Goal: Task Accomplishment & Management: Manage account settings

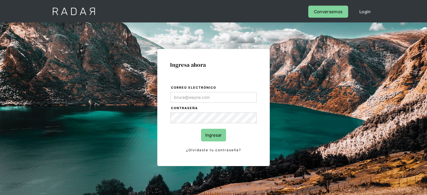
click at [190, 98] on input "Correo electrónico" at bounding box center [213, 97] width 86 height 11
type input "[EMAIL_ADDRESS][DOMAIN_NAME]"
click at [207, 133] on input "Ingresar" at bounding box center [213, 135] width 25 height 13
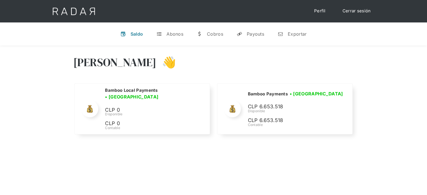
click at [319, 63] on div "Hola Joaquín 👋" at bounding box center [213, 67] width 281 height 34
